Goal: Information Seeking & Learning: Learn about a topic

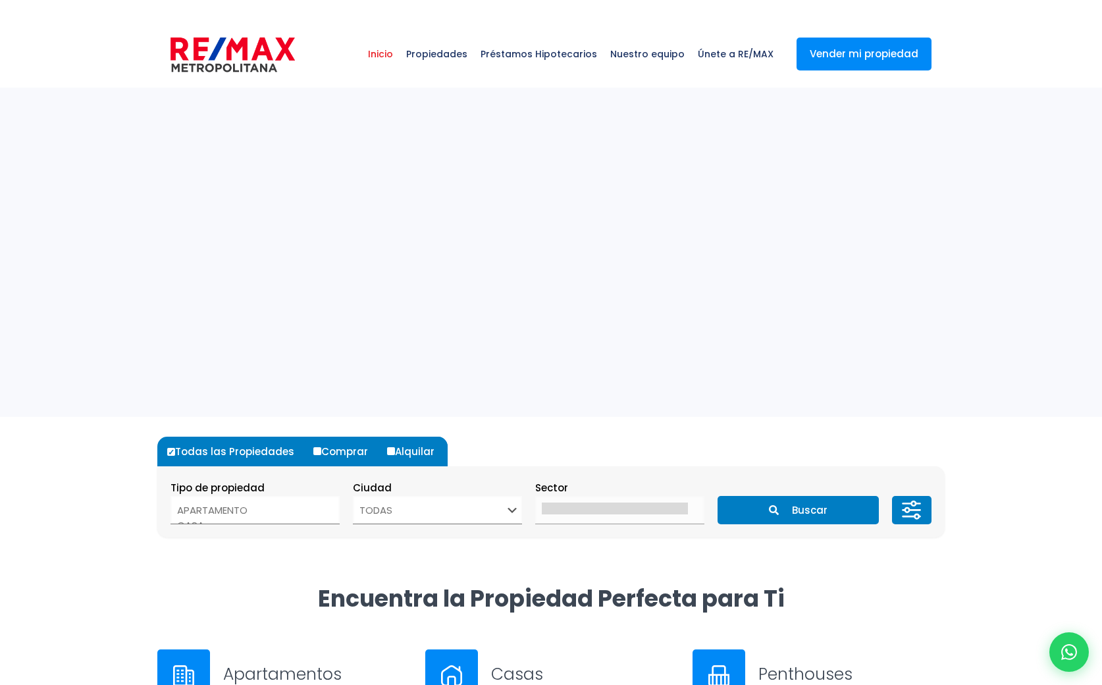
select select
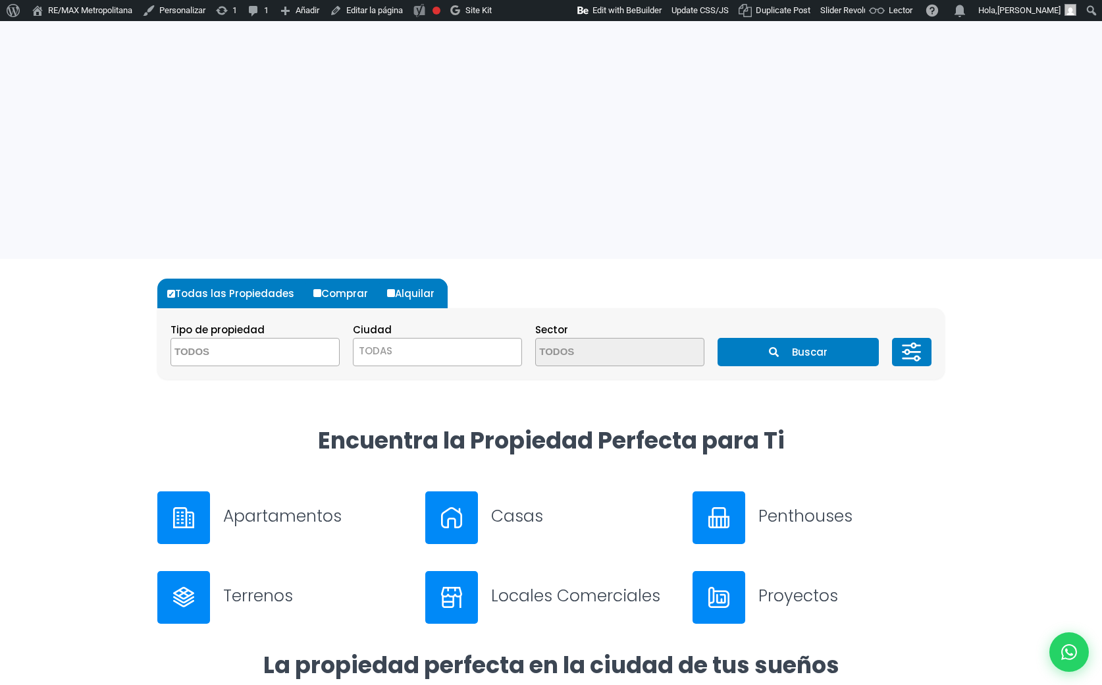
scroll to position [173, 0]
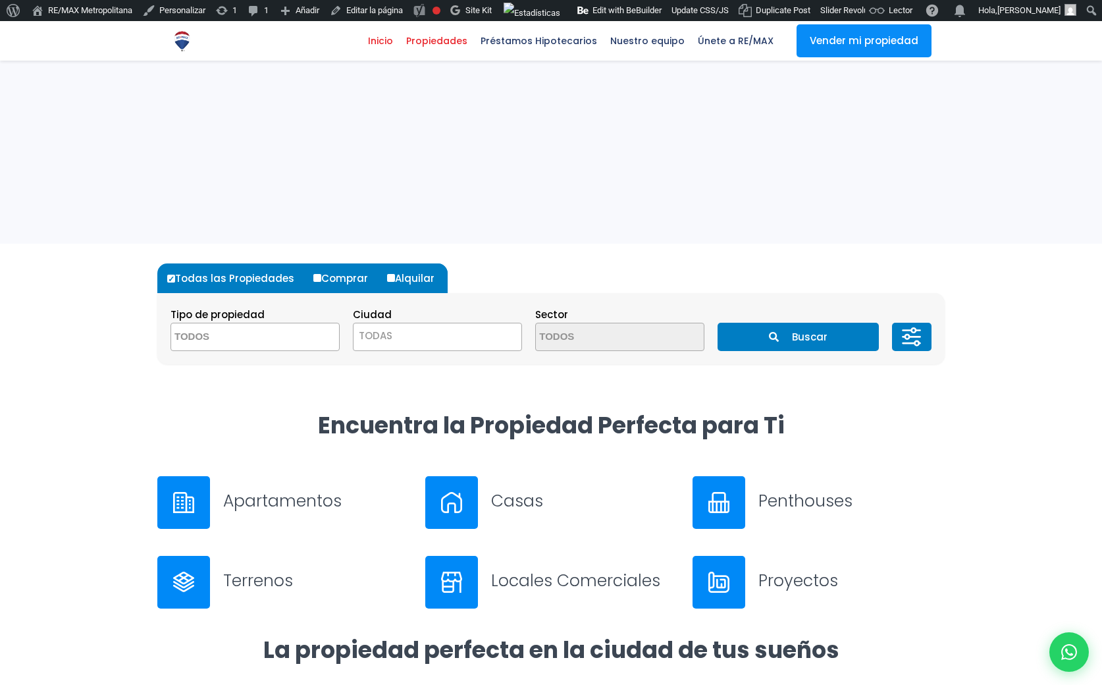
click at [464, 37] on span "Propiedades" at bounding box center [437, 41] width 74 height 20
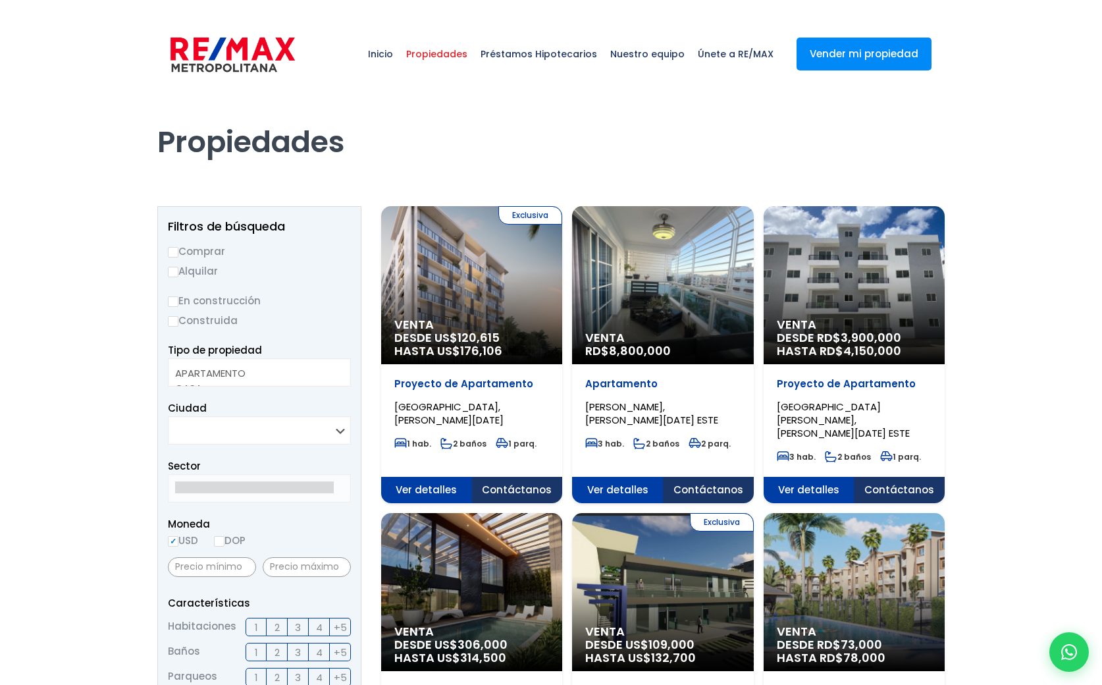
select select
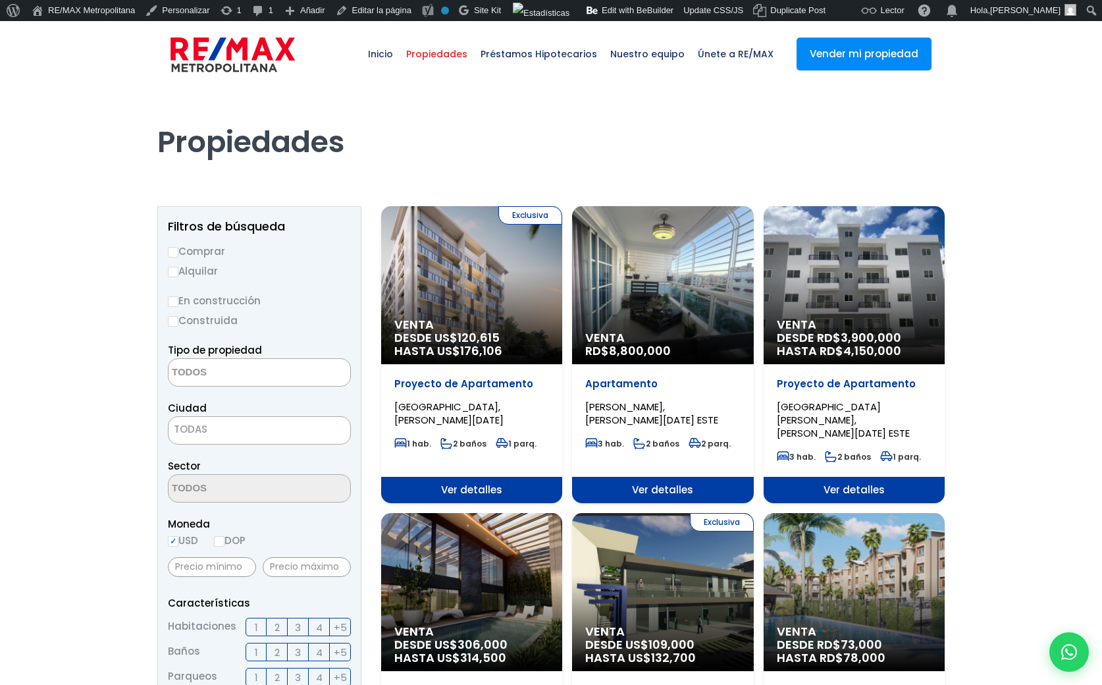
click at [458, 326] on span "Venta" at bounding box center [471, 324] width 155 height 13
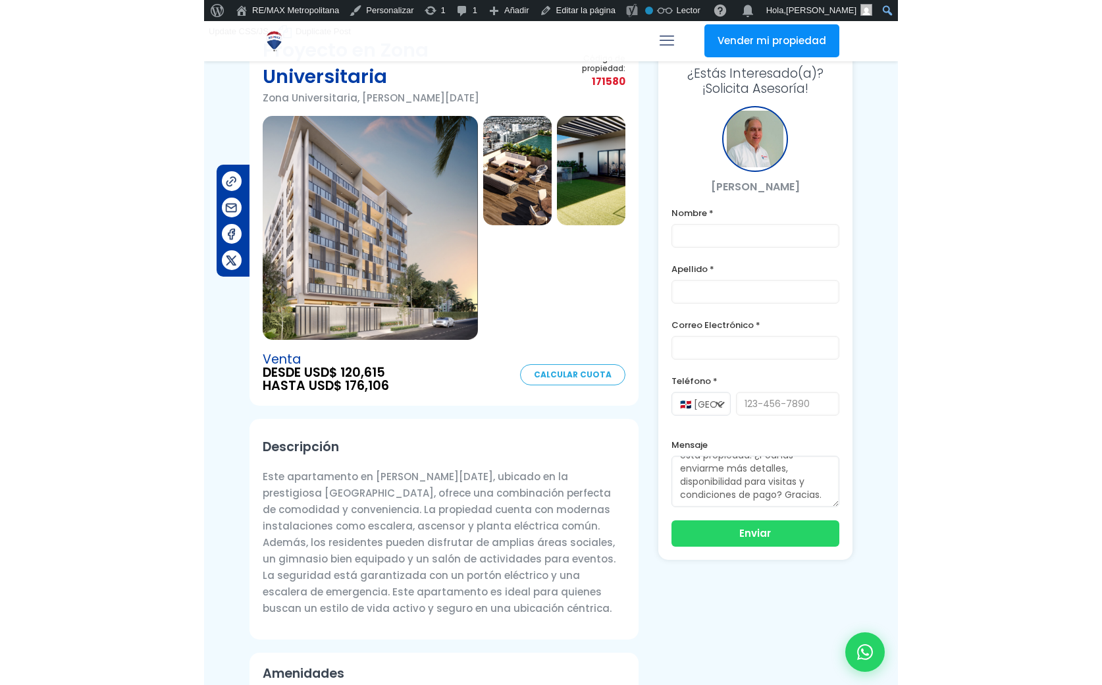
scroll to position [13, 0]
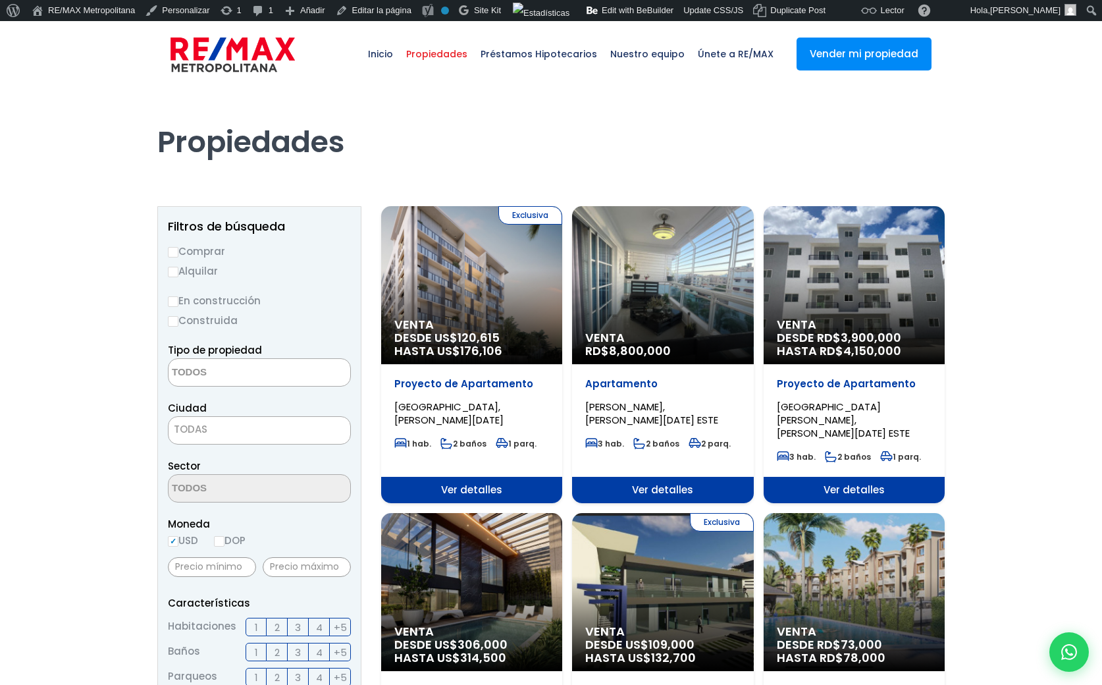
select select
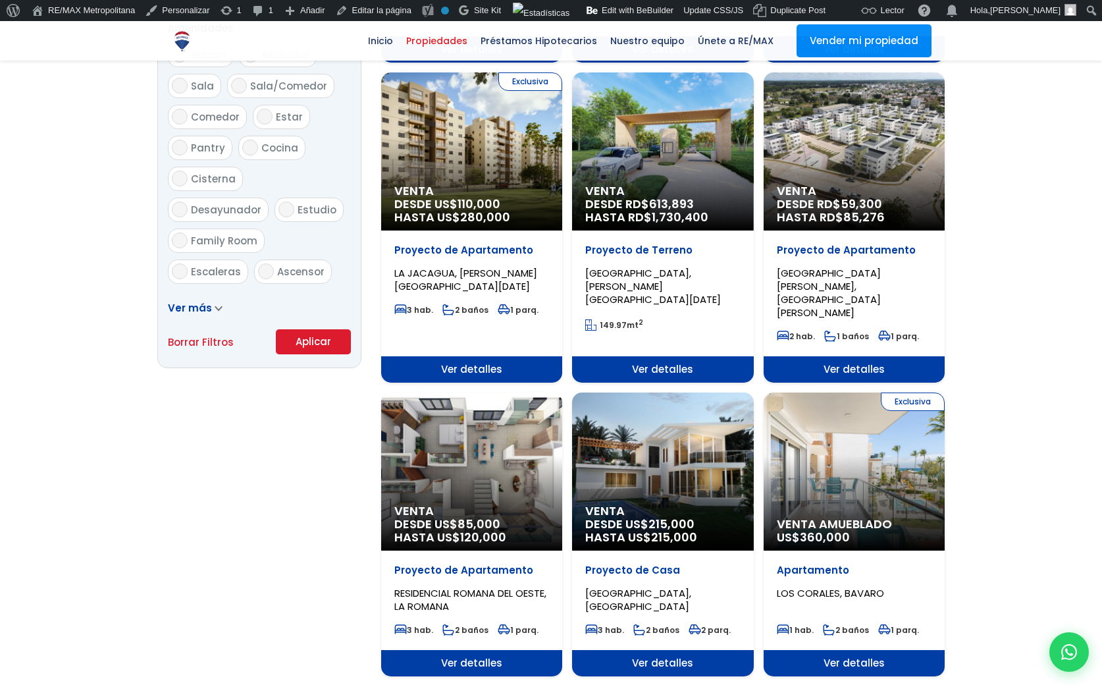
scroll to position [733, 0]
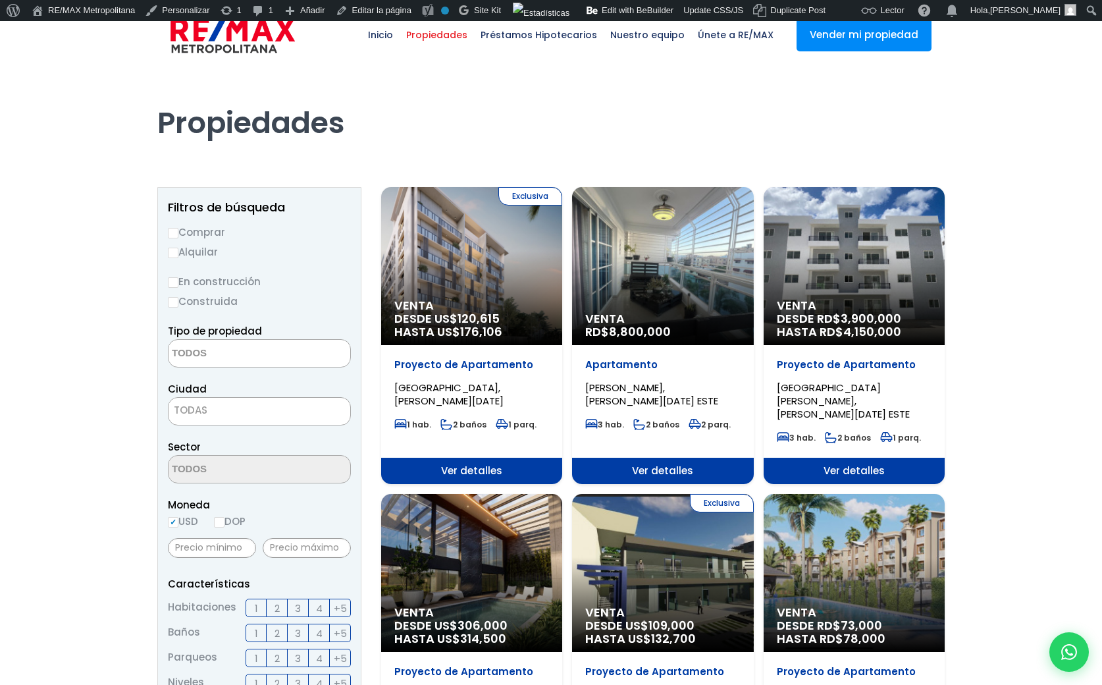
scroll to position [0, 0]
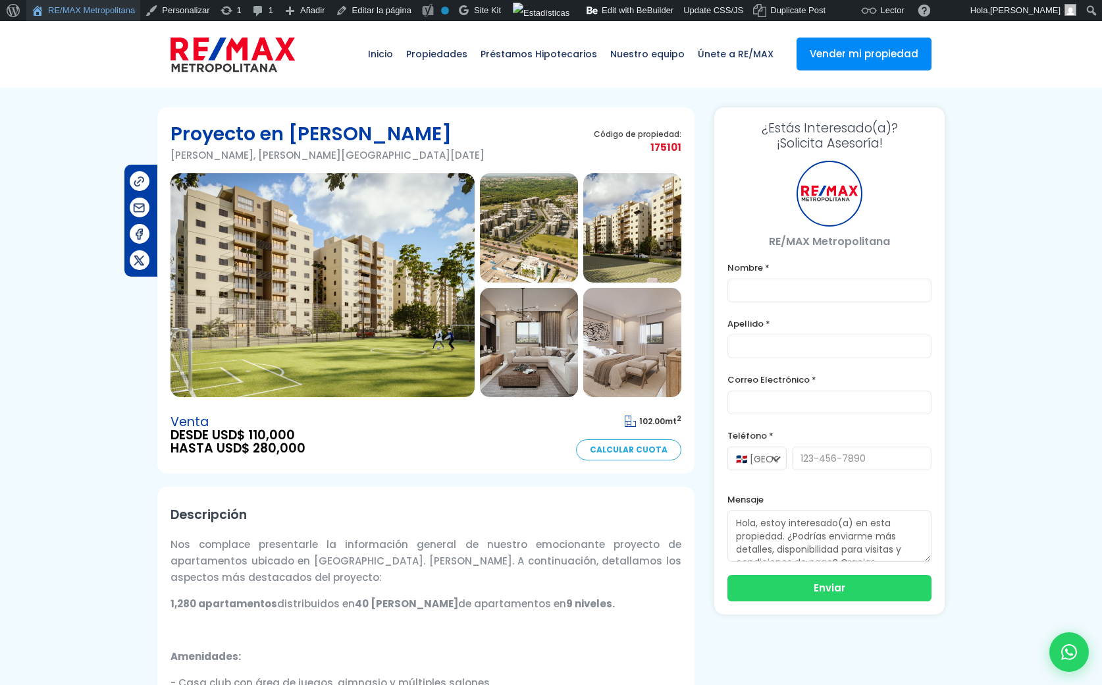
click at [90, 7] on link "RE/MAX Metropolitana" at bounding box center [83, 10] width 114 height 21
